Goal: Task Accomplishment & Management: Complete application form

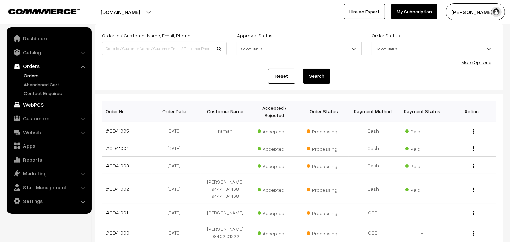
scroll to position [38, 0]
click at [38, 104] on link "WebPOS" at bounding box center [48, 105] width 81 height 12
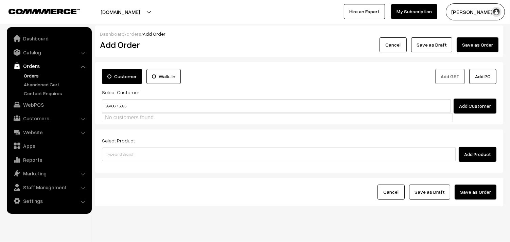
click at [117, 103] on input "98406 75085" at bounding box center [276, 106] width 349 height 14
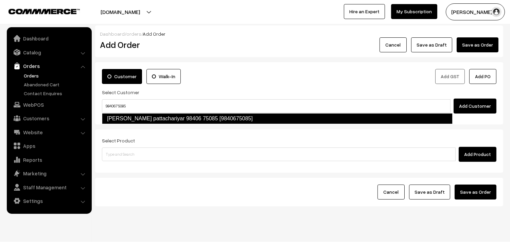
click at [136, 118] on link "Lakshmi Narayanan pattachariyar 98406 75085 [9840675085]" at bounding box center [277, 118] width 351 height 11
type input "9840675085"
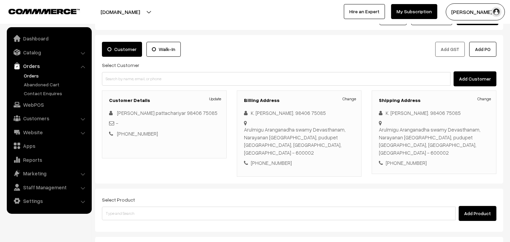
scroll to position [92, 0]
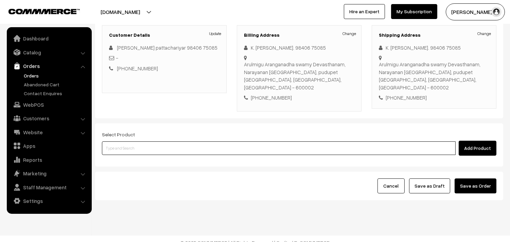
click at [126, 141] on input at bounding box center [279, 148] width 354 height 14
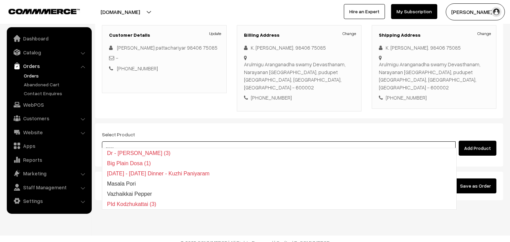
type input "poori"
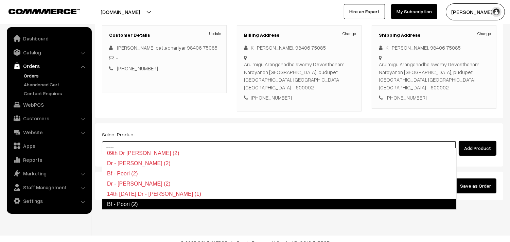
click at [122, 204] on link "Bf - Poori (2)" at bounding box center [279, 204] width 355 height 11
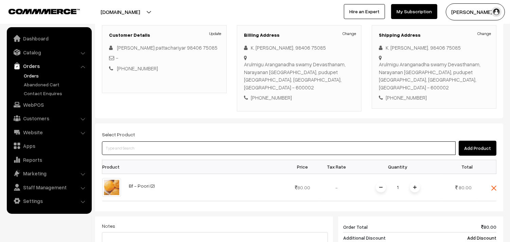
click at [127, 146] on input at bounding box center [279, 148] width 354 height 14
type input "idly"
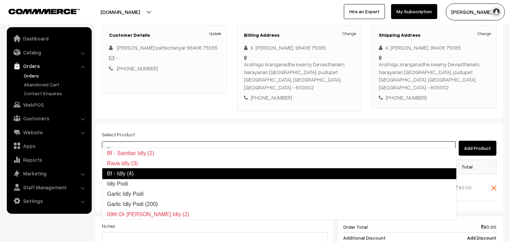
click at [126, 175] on link "Bf - Idly (4)" at bounding box center [279, 173] width 355 height 11
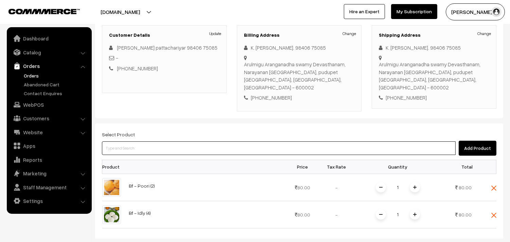
click at [135, 141] on input at bounding box center [279, 148] width 354 height 14
type input "sambar"
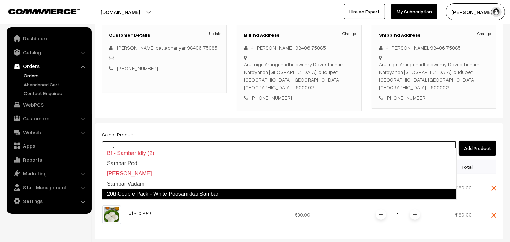
click at [162, 193] on link "20thCouple Pack - White Poosanikkai Sambar" at bounding box center [279, 194] width 355 height 11
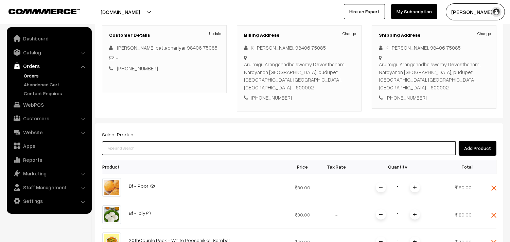
click at [131, 141] on input at bounding box center [279, 148] width 354 height 14
type input "karama"
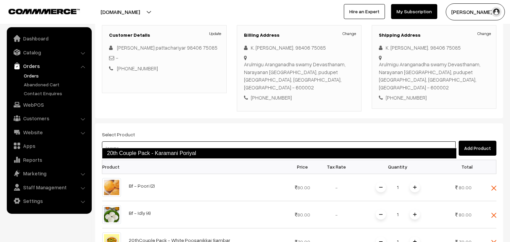
click at [145, 151] on link "20th Couple Pack - Karamani Poriyal" at bounding box center [279, 153] width 355 height 11
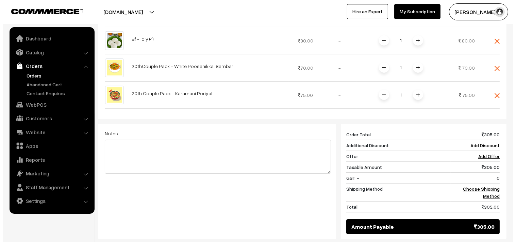
scroll to position [340, 0]
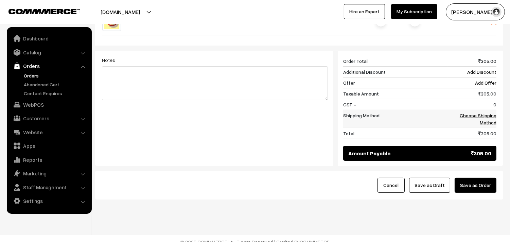
click at [481, 113] on link "Choose Shipping Method" at bounding box center [478, 119] width 37 height 13
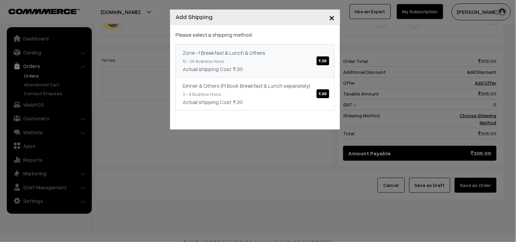
click at [309, 67] on div "Actual shipping Cost: ₹.30" at bounding box center [255, 69] width 145 height 8
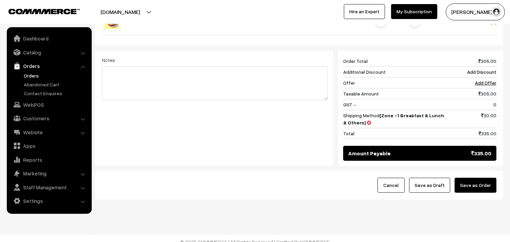
click at [483, 182] on button "Save as Order" at bounding box center [476, 185] width 42 height 15
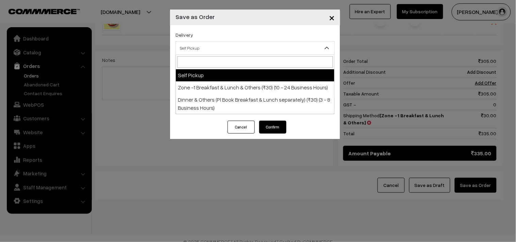
click at [204, 47] on span "Self Pickup" at bounding box center [255, 48] width 158 height 12
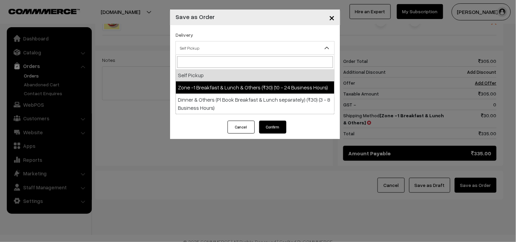
drag, startPoint x: 217, startPoint y: 87, endPoint x: 218, endPoint y: 84, distance: 3.7
select select "ZON1"
select select "3"
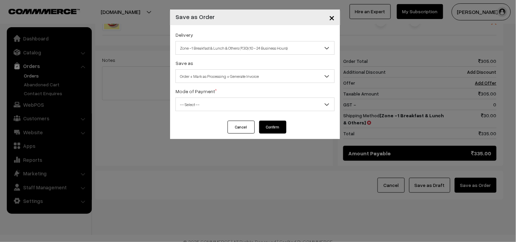
click at [218, 78] on span "Order + Mark as Processing + Generate Invoice" at bounding box center [255, 76] width 158 height 12
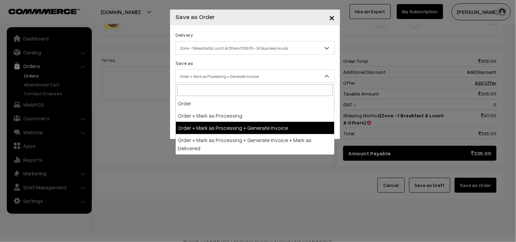
drag, startPoint x: 225, startPoint y: 120, endPoint x: 207, endPoint y: 116, distance: 18.9
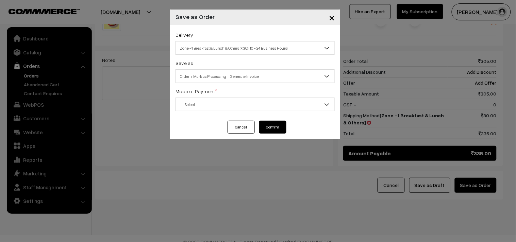
click at [198, 104] on span "-- Select --" at bounding box center [255, 105] width 158 height 12
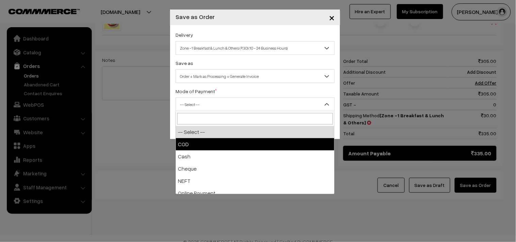
drag, startPoint x: 189, startPoint y: 141, endPoint x: 239, endPoint y: 140, distance: 49.6
select select "1"
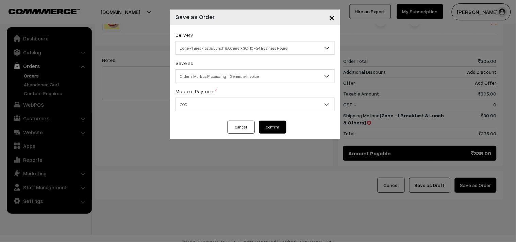
click at [273, 127] on button "Confirm" at bounding box center [272, 127] width 27 height 13
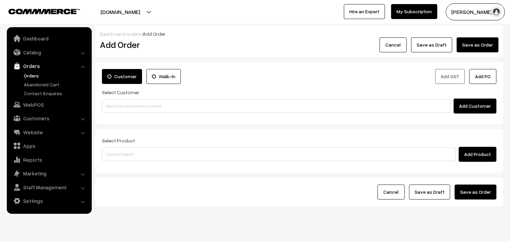
click at [30, 72] on link "Orders" at bounding box center [55, 75] width 67 height 7
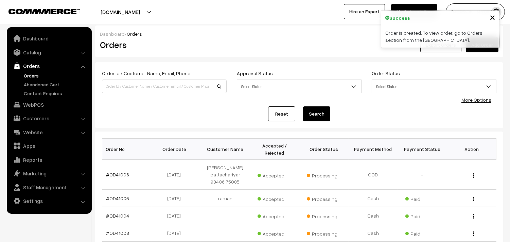
click at [118, 174] on link "#OD41006" at bounding box center [117, 175] width 23 height 6
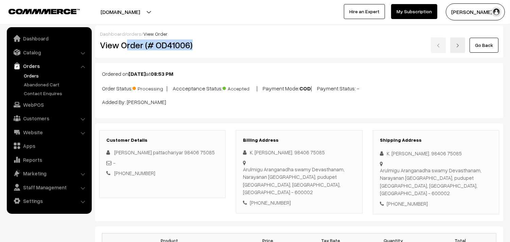
drag, startPoint x: 124, startPoint y: 45, endPoint x: 222, endPoint y: 48, distance: 97.9
click at [222, 48] on h2 "View Order (# OD41006)" at bounding box center [163, 45] width 126 height 11
copy h2 "rder (# OD41006)"
click at [111, 53] on div "Dashboard / orders / View Order View Order (# OD41006) Go Back" at bounding box center [299, 41] width 408 height 32
drag, startPoint x: 122, startPoint y: 45, endPoint x: 253, endPoint y: 56, distance: 131.0
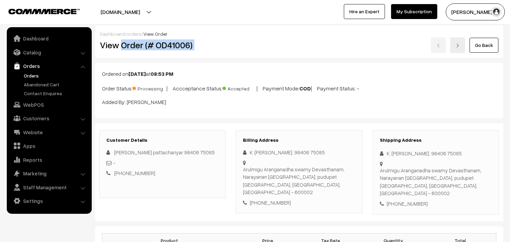
click at [253, 56] on div "Dashboard / orders / View Order View Order (# OD41006) Go Back" at bounding box center [299, 41] width 408 height 32
copy div "Order (# OD41006)"
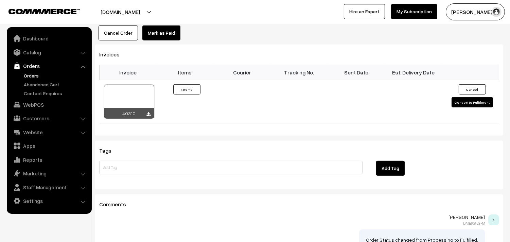
scroll to position [630, 0]
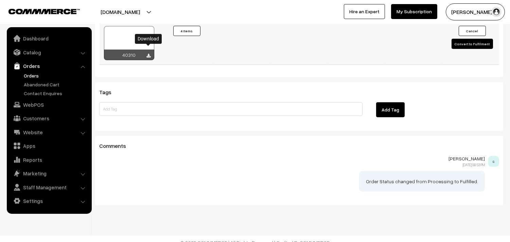
click at [150, 54] on icon at bounding box center [149, 56] width 4 height 4
click at [29, 101] on link "WebPOS" at bounding box center [48, 105] width 81 height 12
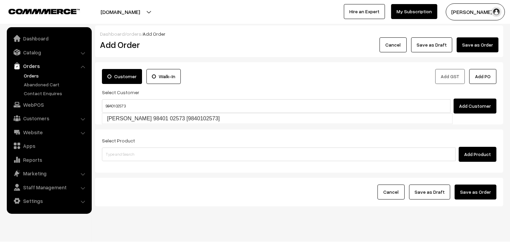
click at [115, 104] on input "98401 02573" at bounding box center [276, 106] width 349 height 14
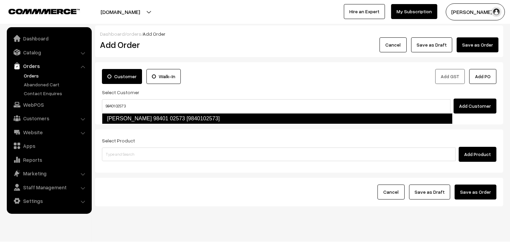
click at [121, 121] on link "K Jayakumar 98401 02573 [9840102573]" at bounding box center [277, 118] width 351 height 11
type input "98401 02573"
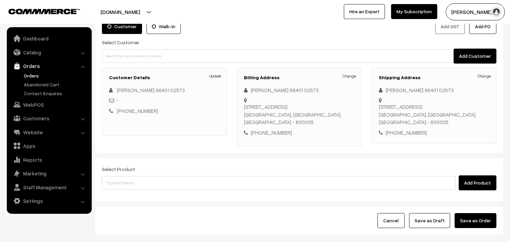
scroll to position [52, 0]
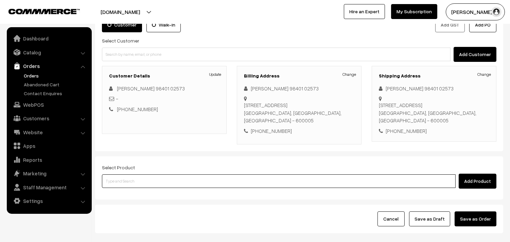
drag, startPoint x: 145, startPoint y: 179, endPoint x: 154, endPoint y: 169, distance: 13.8
click at [145, 180] on input at bounding box center [279, 181] width 354 height 14
type input "bisibe"
click at [155, 191] on link "20th Spl Bisibelabath Sadam" at bounding box center [279, 194] width 354 height 10
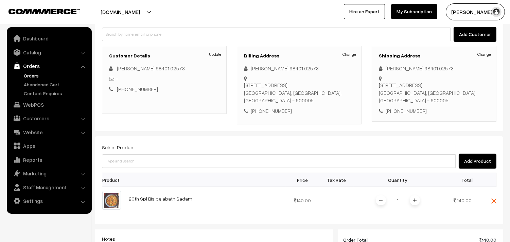
scroll to position [168, 0]
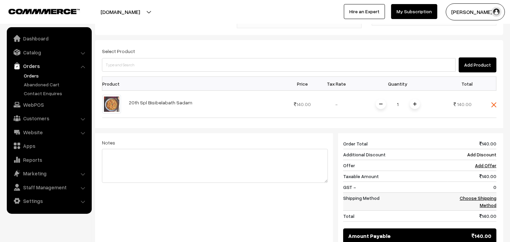
click at [473, 200] on link "Choose Shipping Method" at bounding box center [478, 201] width 37 height 13
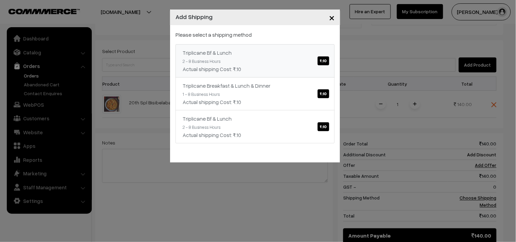
click at [324, 63] on span "₹.10" at bounding box center [323, 60] width 12 height 9
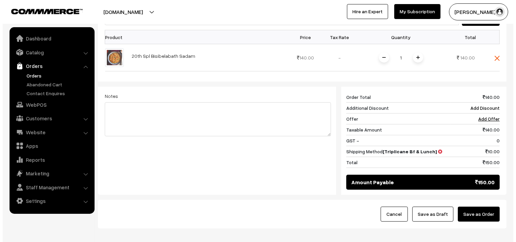
scroll to position [251, 0]
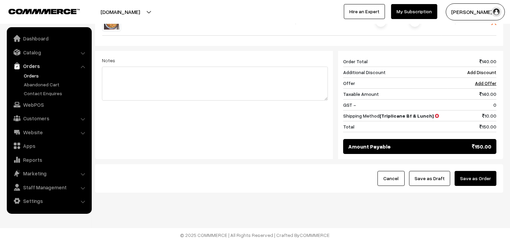
click at [478, 186] on button "Save as Order" at bounding box center [476, 178] width 42 height 15
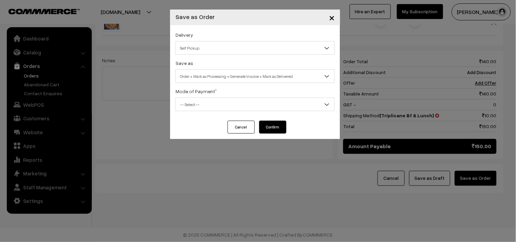
click at [223, 56] on div "Delivery Self Pickup Triplicane Bf & Lunch (₹10) (2 - 8 Business Hours) Triplic…" at bounding box center [255, 73] width 170 height 96
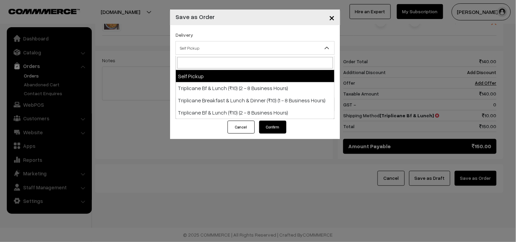
click at [222, 52] on span "Self Pickup" at bounding box center [255, 48] width 158 height 12
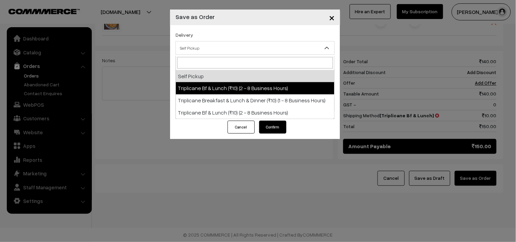
drag, startPoint x: 211, startPoint y: 88, endPoint x: 215, endPoint y: 88, distance: 4.5
select select "TO1"
select select "3"
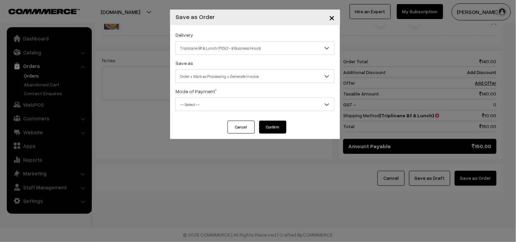
click at [237, 85] on div "Delivery Self Pickup Triplicane Bf & Lunch (₹10) (2 - 8 Business Hours) Triplic…" at bounding box center [255, 73] width 170 height 96
click at [232, 63] on div "Save as Order Order + Mark as Processing Order + Mark as Processing + Generate …" at bounding box center [254, 71] width 159 height 24
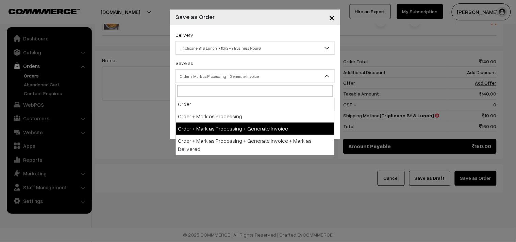
click at [233, 72] on span "Order + Mark as Processing + Generate Invoice" at bounding box center [255, 76] width 158 height 12
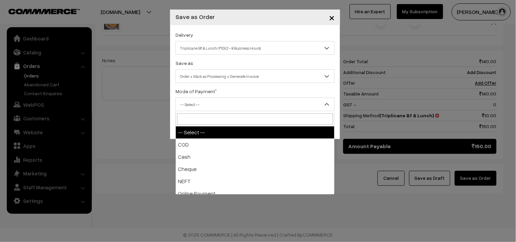
click at [200, 110] on span "-- Select --" at bounding box center [255, 105] width 158 height 12
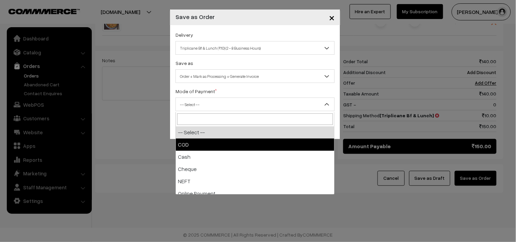
select select "1"
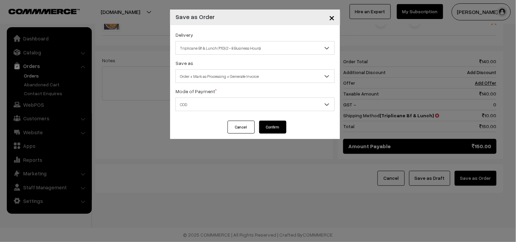
click at [279, 129] on button "Confirm" at bounding box center [272, 127] width 27 height 13
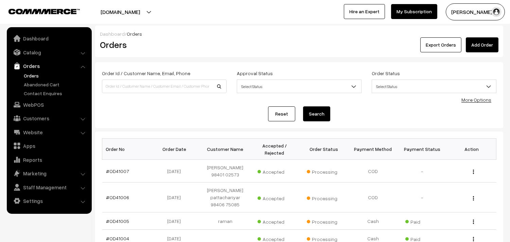
click at [121, 169] on link "#OD41007" at bounding box center [117, 171] width 23 height 6
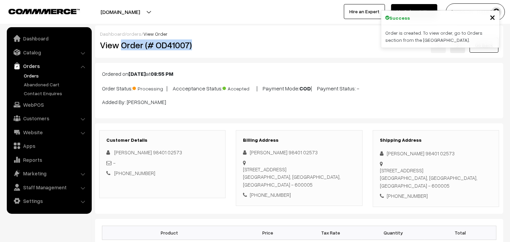
drag, startPoint x: 122, startPoint y: 45, endPoint x: 214, endPoint y: 56, distance: 93.1
click at [214, 56] on div "Dashboard / orders / View Order View Order (# OD41007) Go Back" at bounding box center [299, 41] width 408 height 32
copy h2 "Order (# OD41007)"
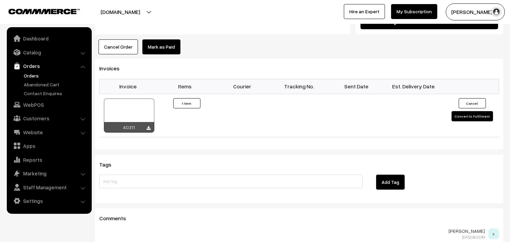
scroll to position [415, 0]
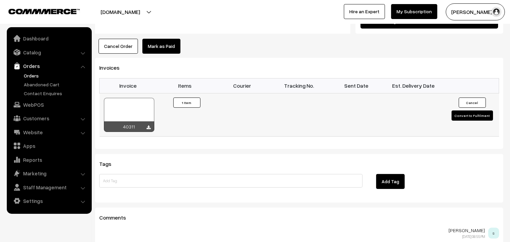
click at [149, 130] on icon at bounding box center [149, 127] width 4 height 4
click at [32, 107] on link "WebPOS" at bounding box center [48, 105] width 81 height 12
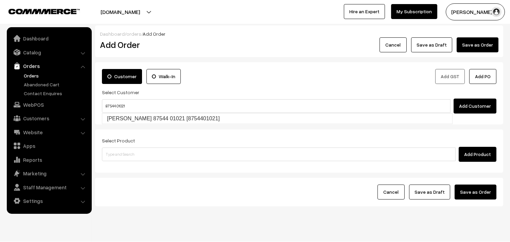
click at [117, 103] on input "87544 01021" at bounding box center [276, 106] width 349 height 14
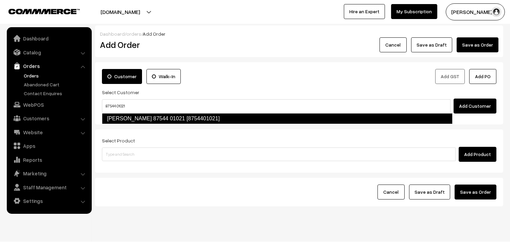
drag, startPoint x: 121, startPoint y: 116, endPoint x: 126, endPoint y: 116, distance: 5.4
click at [121, 116] on link "[PERSON_NAME] 87544 01021 [8754401021]" at bounding box center [277, 118] width 351 height 11
type input "87544 01021"
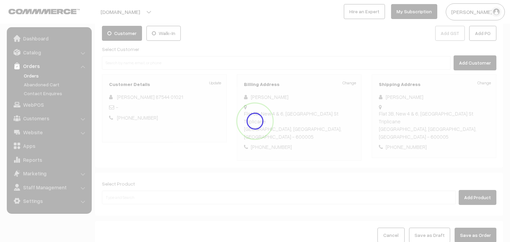
scroll to position [85, 0]
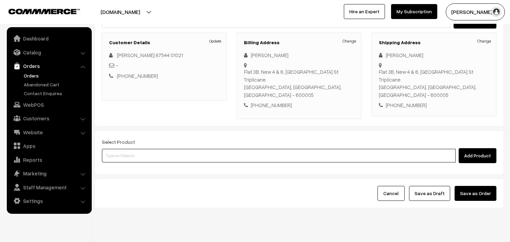
click at [117, 149] on input at bounding box center [279, 156] width 354 height 14
type input "poori"
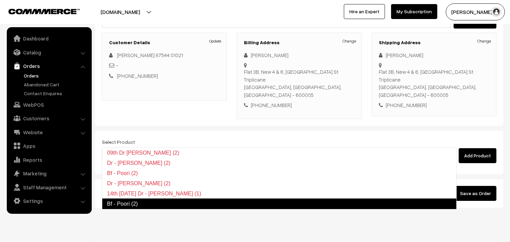
click at [126, 201] on link "Bf - Poori (2)" at bounding box center [279, 203] width 355 height 11
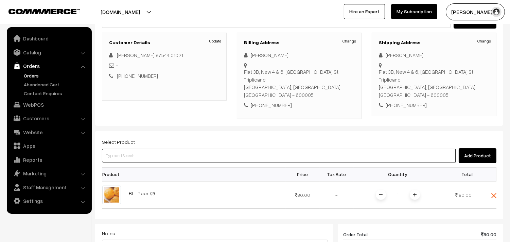
click at [131, 149] on input at bounding box center [279, 156] width 354 height 14
type input "bisibe"
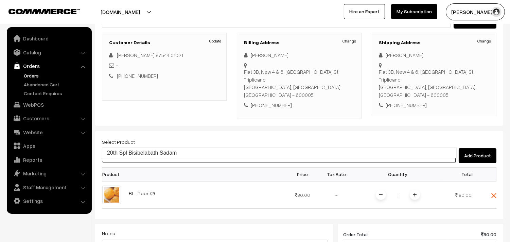
click at [128, 151] on link "20th Spl Bisibelabath Sadam" at bounding box center [279, 153] width 354 height 10
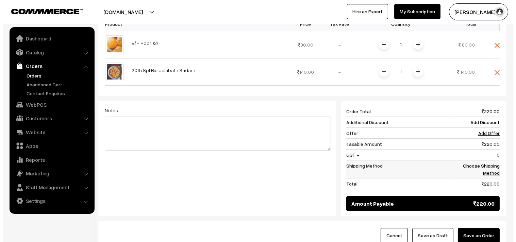
scroll to position [236, 0]
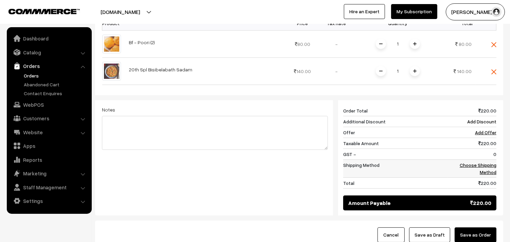
click at [487, 162] on link "Choose Shipping Method" at bounding box center [478, 168] width 37 height 13
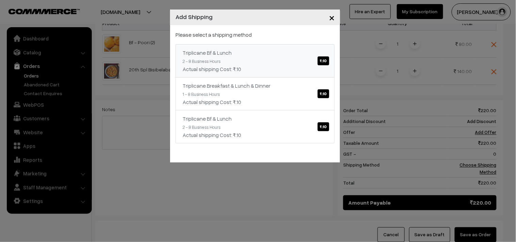
click at [318, 54] on div "Triplicane Bf & Lunch ₹.10" at bounding box center [255, 53] width 145 height 8
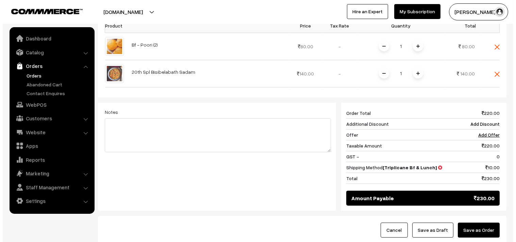
scroll to position [233, 0]
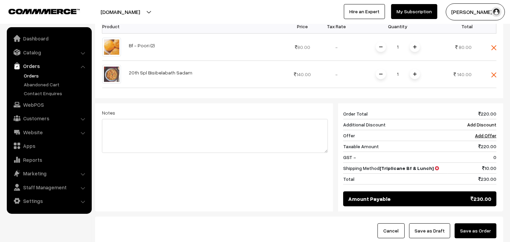
click at [476, 223] on button "Save as Order" at bounding box center [476, 230] width 42 height 15
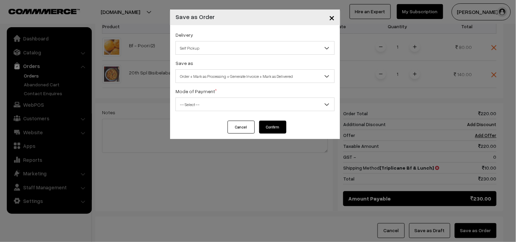
drag, startPoint x: 205, startPoint y: 42, endPoint x: 206, endPoint y: 53, distance: 10.2
click at [205, 43] on span "Self Pickup" at bounding box center [255, 48] width 158 height 12
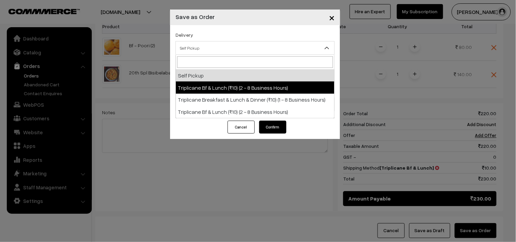
select select "TO1"
select select "3"
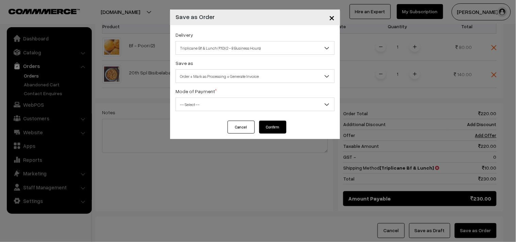
click at [240, 80] on span "Order + Mark as Processing + Generate Invoice" at bounding box center [255, 76] width 158 height 12
click at [185, 103] on span "-- Select --" at bounding box center [255, 105] width 158 height 12
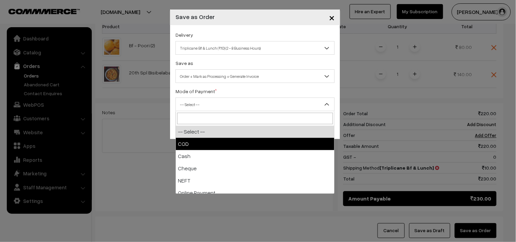
select select "1"
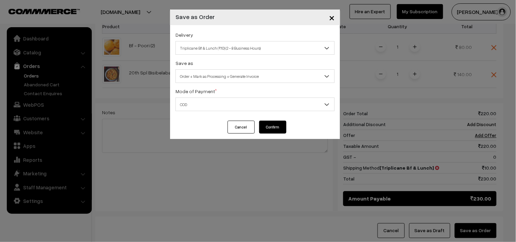
click at [270, 127] on button "Confirm" at bounding box center [272, 127] width 27 height 13
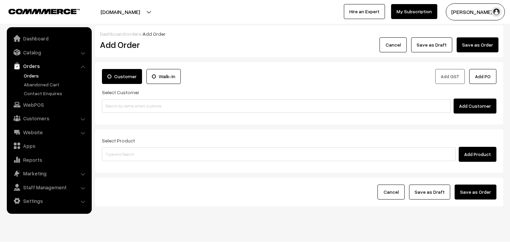
click at [35, 75] on link "Orders" at bounding box center [55, 75] width 67 height 7
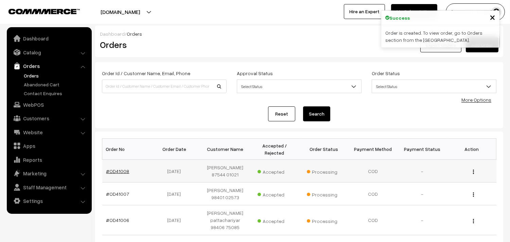
click at [114, 169] on link "#OD41008" at bounding box center [117, 171] width 23 height 6
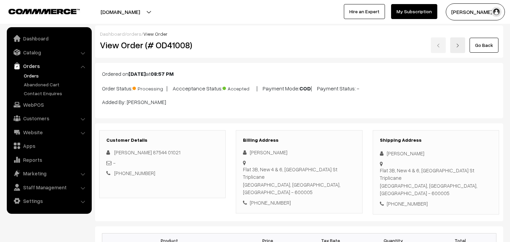
drag, startPoint x: 123, startPoint y: 43, endPoint x: 211, endPoint y: 52, distance: 88.5
click at [211, 52] on div "View Order (# OD41008)" at bounding box center [163, 45] width 136 height 16
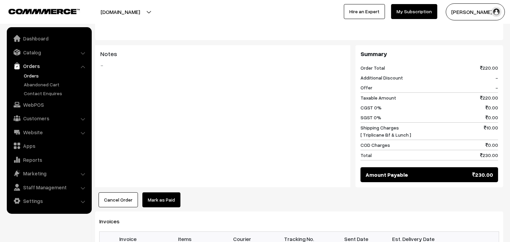
scroll to position [531, 0]
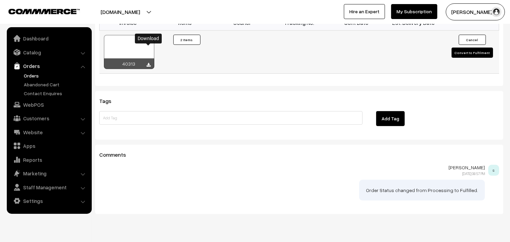
click at [150, 63] on icon at bounding box center [149, 65] width 4 height 4
click at [31, 104] on link "WebPOS" at bounding box center [48, 105] width 81 height 12
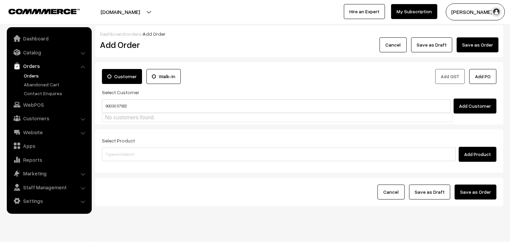
click at [117, 101] on input "90030 57922" at bounding box center [276, 106] width 349 height 14
click at [123, 119] on link "[PERSON_NAME] 9003057922 [9003057922]" at bounding box center [277, 119] width 350 height 10
type input "9003057922"
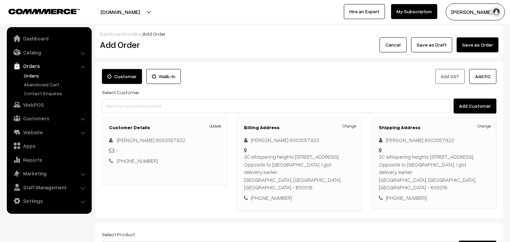
scroll to position [92, 0]
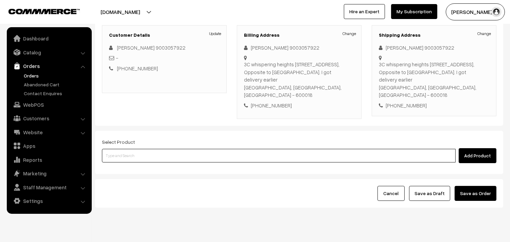
drag, startPoint x: 140, startPoint y: 141, endPoint x: 140, endPoint y: 138, distance: 3.4
click at [140, 149] on input at bounding box center [279, 156] width 354 height 14
type input "sukku"
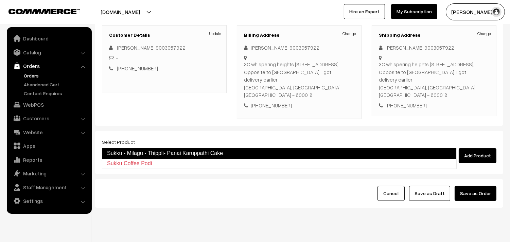
drag, startPoint x: 138, startPoint y: 156, endPoint x: 134, endPoint y: 148, distance: 8.7
click at [138, 156] on link "Sukku - Milagu - Thippli- Panai Karuppathi Cake" at bounding box center [279, 153] width 355 height 11
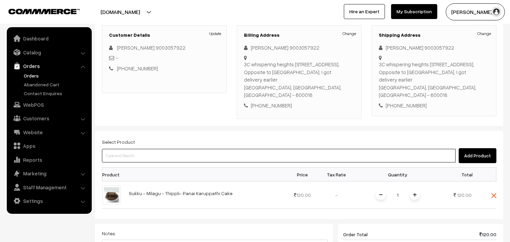
click at [133, 149] on input at bounding box center [279, 156] width 354 height 14
type input "idly upp"
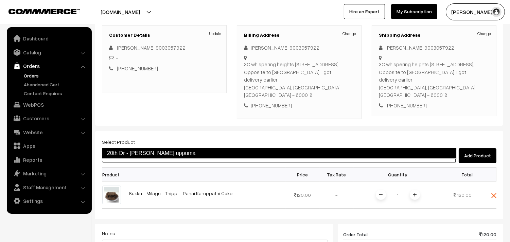
click at [135, 158] on li "20th Dr - Idly uppuma" at bounding box center [279, 153] width 354 height 11
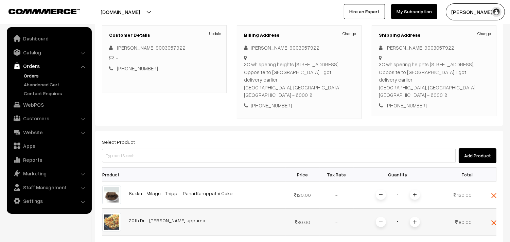
click at [416, 220] on img at bounding box center [414, 221] width 3 height 3
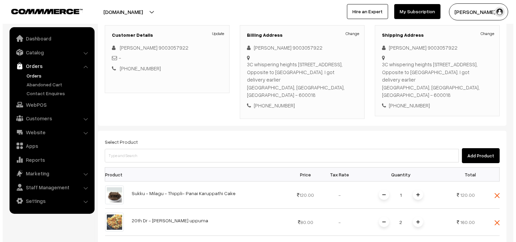
scroll to position [206, 0]
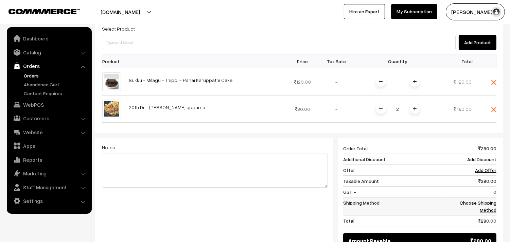
click at [476, 200] on link "Choose Shipping Method" at bounding box center [478, 206] width 37 height 13
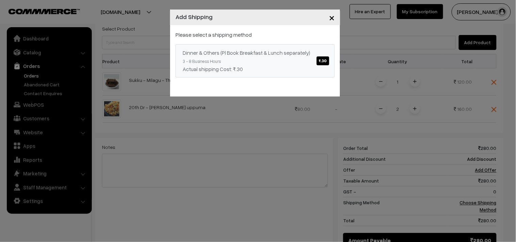
click at [313, 60] on link "Dinner & Others (Pl Book Breakfast & Lunch separately) ₹.30 3 - 8 Business Hour…" at bounding box center [254, 60] width 159 height 33
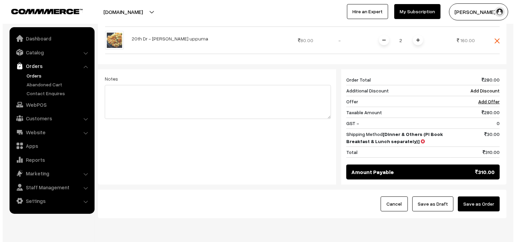
scroll to position [286, 0]
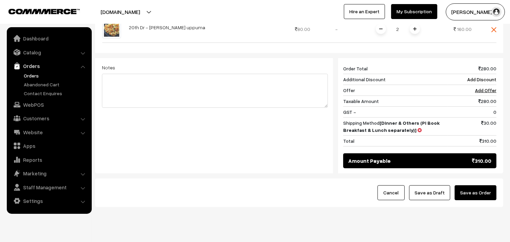
click at [471, 185] on button "Save as Order" at bounding box center [476, 192] width 42 height 15
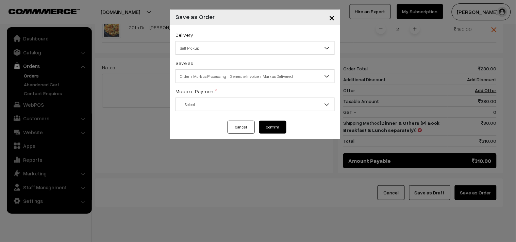
click at [210, 48] on span "Self Pickup" at bounding box center [255, 48] width 158 height 12
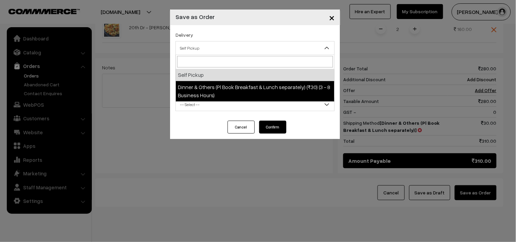
select select "DOP1"
select select "3"
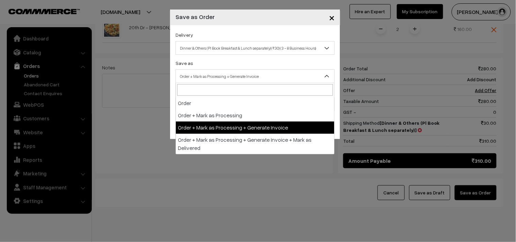
click at [226, 76] on span "Order + Mark as Processing + Generate Invoice" at bounding box center [255, 76] width 158 height 12
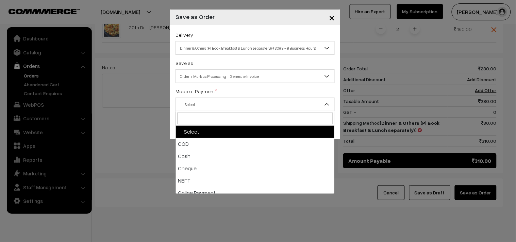
click at [191, 108] on span "-- Select --" at bounding box center [255, 105] width 158 height 12
select select "1"
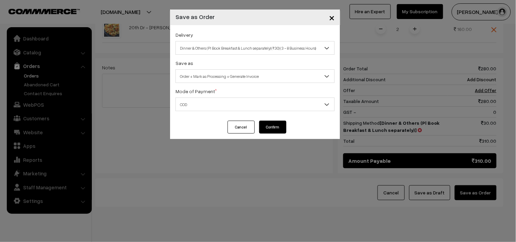
click at [265, 127] on button "Confirm" at bounding box center [272, 127] width 27 height 13
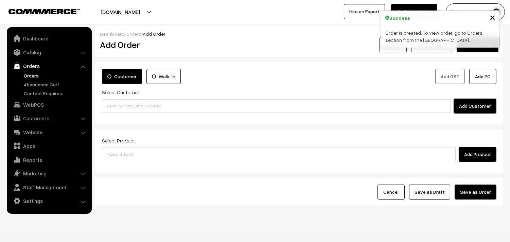
click at [34, 73] on link "Orders" at bounding box center [55, 75] width 67 height 7
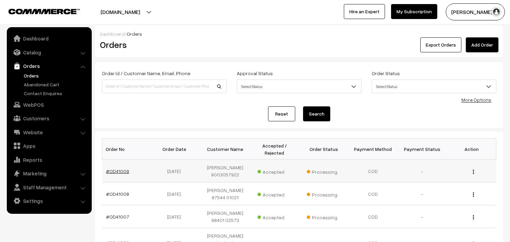
click at [116, 169] on link "#OD41009" at bounding box center [117, 171] width 23 height 6
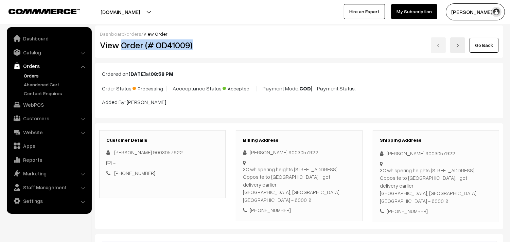
drag, startPoint x: 122, startPoint y: 44, endPoint x: 204, endPoint y: 49, distance: 82.1
click at [204, 49] on h2 "View Order (# OD41009)" at bounding box center [163, 45] width 126 height 11
copy h2 "Order (# OD41009)"
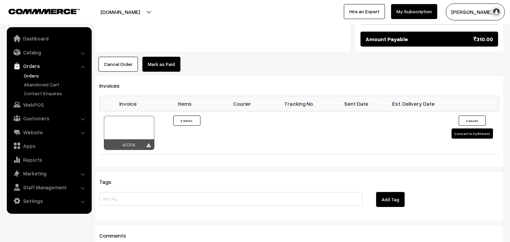
scroll to position [529, 0]
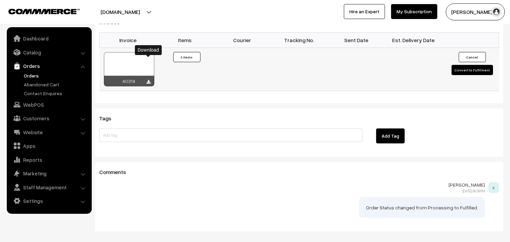
click at [149, 80] on icon at bounding box center [149, 82] width 4 height 4
click at [33, 106] on link "WebPOS" at bounding box center [48, 105] width 81 height 12
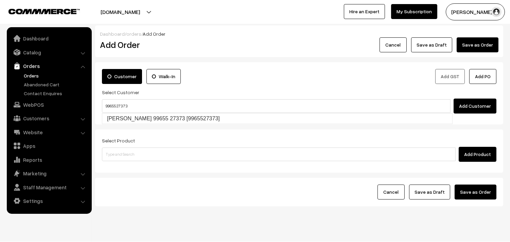
click at [114, 103] on input "99655 27373" at bounding box center [276, 106] width 349 height 14
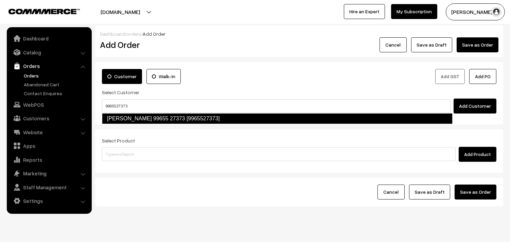
click at [121, 114] on link "Prasanna Venkatesan 99655 27373 [9965527373]" at bounding box center [277, 118] width 351 height 11
type input "99655 27373"
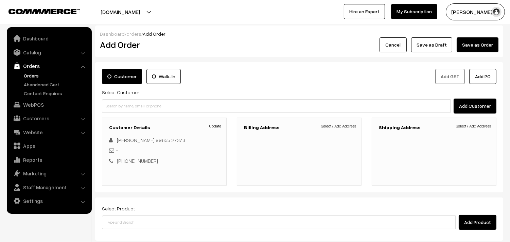
click at [342, 128] on link "Select / Add Address" at bounding box center [338, 126] width 35 height 6
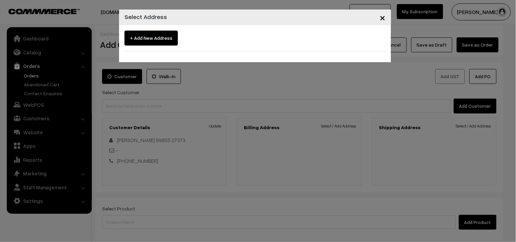
click at [382, 15] on span "×" at bounding box center [383, 17] width 6 height 13
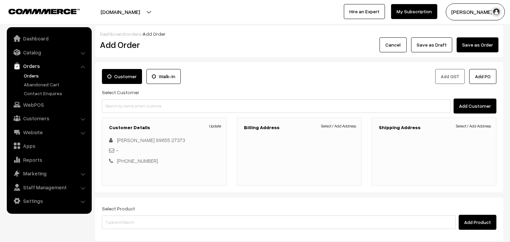
click at [35, 74] on link "Orders" at bounding box center [55, 75] width 67 height 7
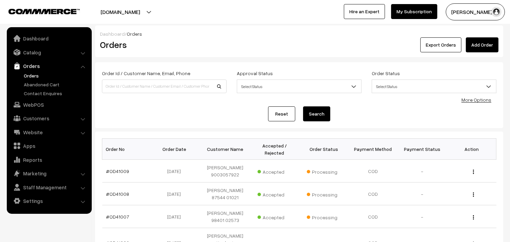
click at [29, 77] on link "Orders" at bounding box center [55, 75] width 67 height 7
click at [32, 77] on link "Orders" at bounding box center [55, 75] width 67 height 7
click at [32, 73] on link "Orders" at bounding box center [55, 75] width 67 height 7
